Goal: Transaction & Acquisition: Purchase product/service

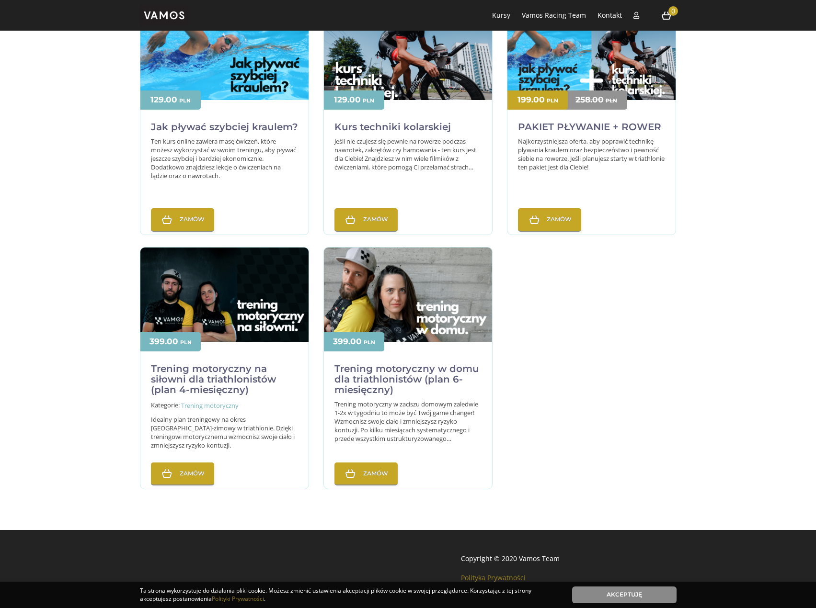
scroll to position [335, 0]
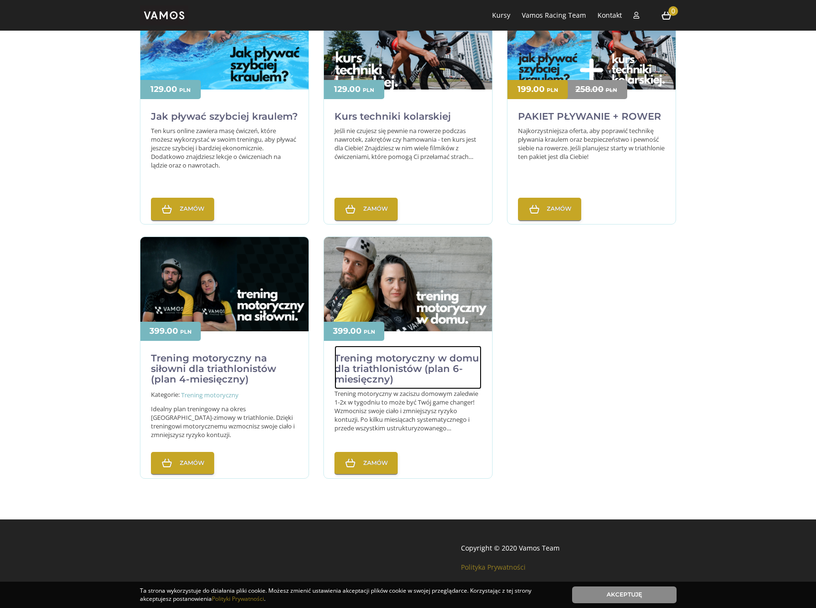
click at [434, 372] on h2 "Trening motoryczny w domu dla triathlonistów (plan 6-miesięczny)" at bounding box center [407, 368] width 147 height 44
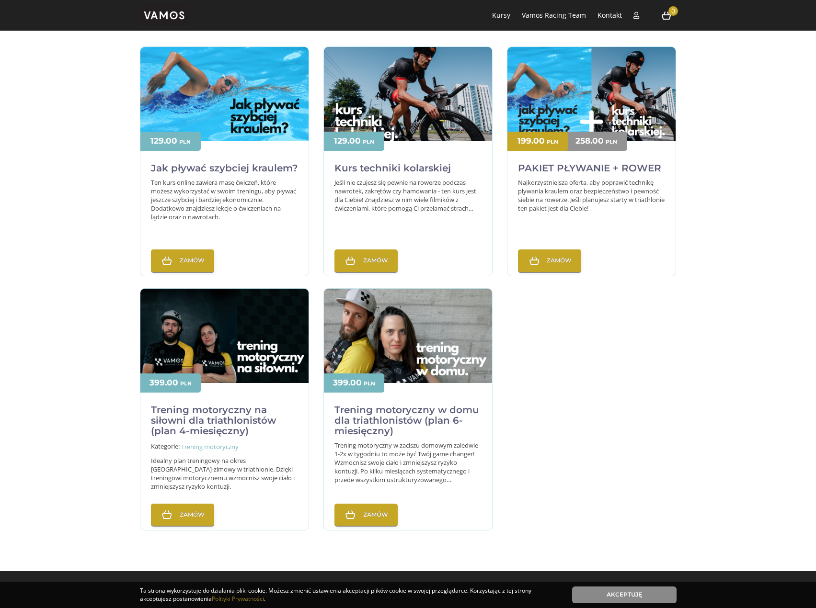
scroll to position [144, 0]
